Goal: Information Seeking & Learning: Learn about a topic

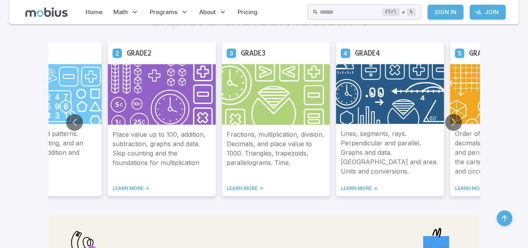
scroll to position [450, 0]
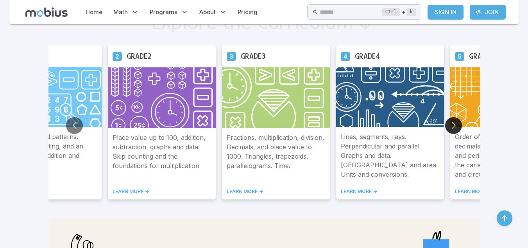
click at [454, 124] on button "Go to next slide" at bounding box center [453, 125] width 17 height 17
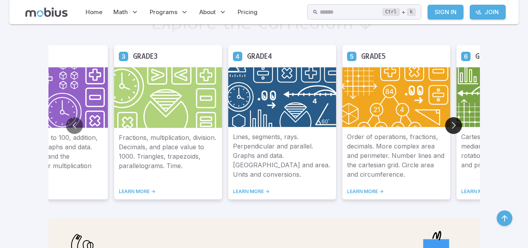
click at [454, 124] on button "Go to next slide" at bounding box center [453, 125] width 17 height 17
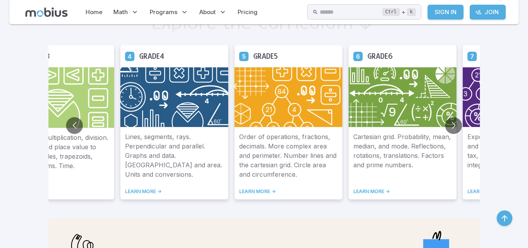
click at [412, 102] on img at bounding box center [403, 97] width 108 height 60
click at [364, 57] on div "Grade 6" at bounding box center [403, 56] width 108 height 22
click at [358, 56] on icon at bounding box center [357, 56] width 3 height 4
